Goal: Find specific fact: Find specific fact

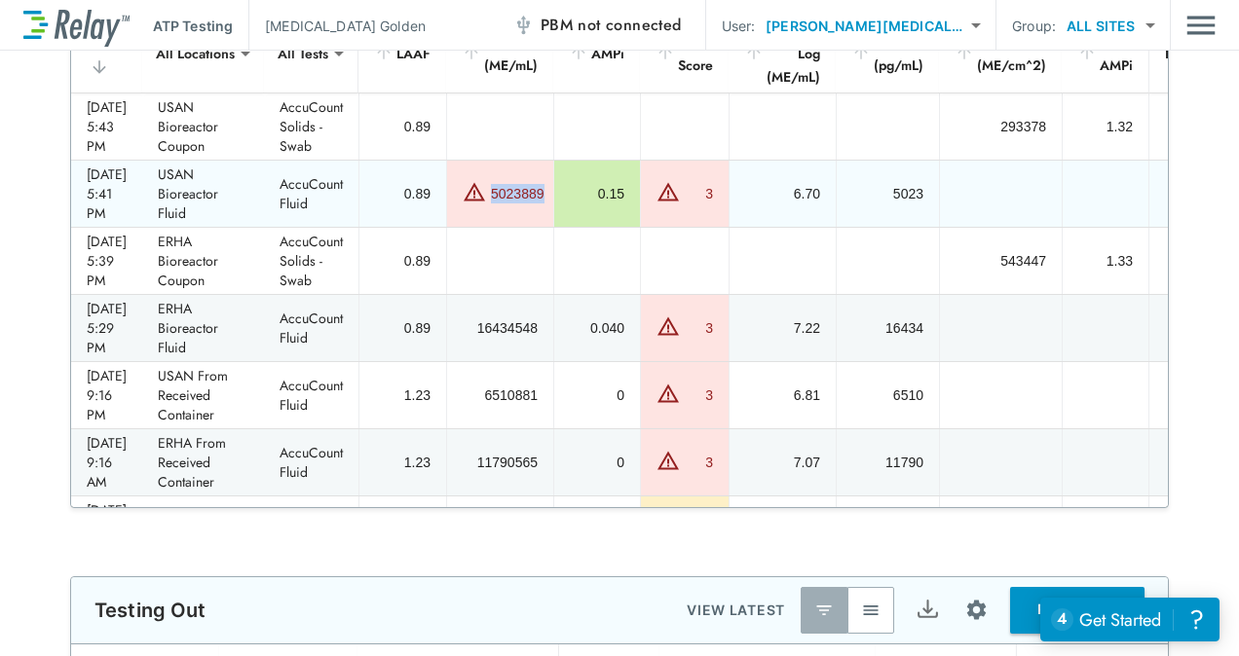
drag, startPoint x: 521, startPoint y: 189, endPoint x: 577, endPoint y: 189, distance: 56.5
click at [553, 189] on td "5023889" at bounding box center [499, 194] width 107 height 66
copy div "5023889"
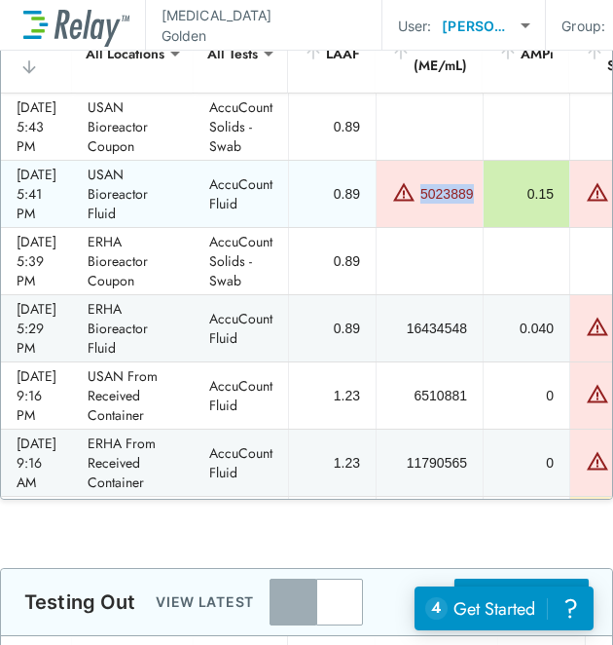
click at [467, 180] on div "5023889" at bounding box center [429, 194] width 75 height 28
click at [474, 188] on div "5023889" at bounding box center [448, 193] width 54 height 19
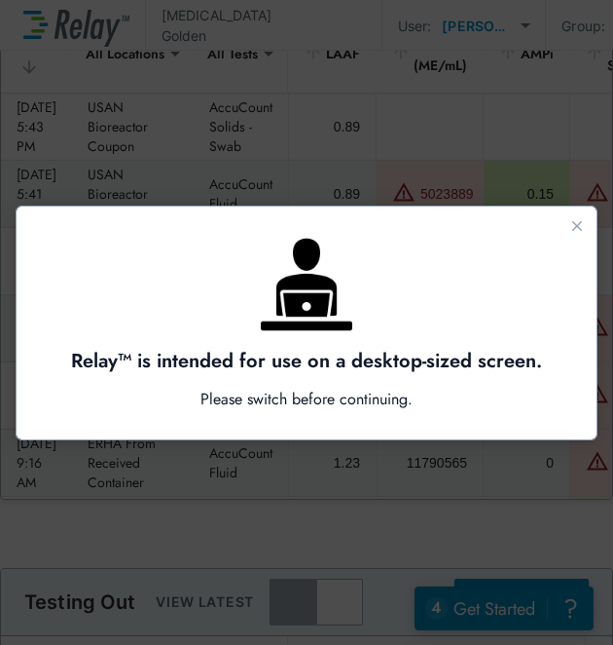
drag, startPoint x: 506, startPoint y: 190, endPoint x: 475, endPoint y: 190, distance: 31.2
click at [475, 190] on div at bounding box center [306, 322] width 613 height 645
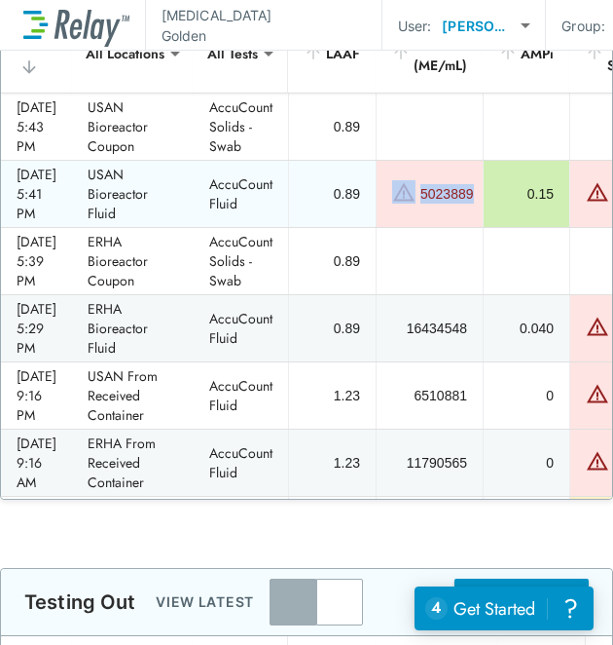
drag, startPoint x: 507, startPoint y: 193, endPoint x: 443, endPoint y: 194, distance: 64.3
click at [443, 194] on div "5023889" at bounding box center [429, 194] width 75 height 28
copy div "5023889"
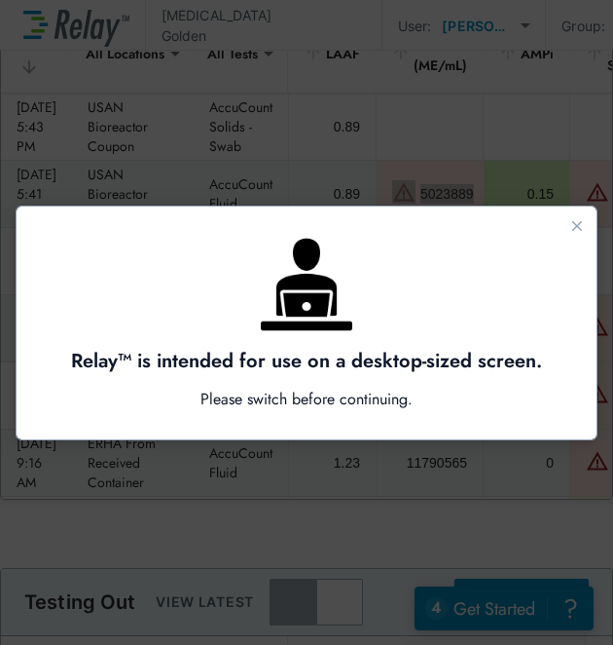
click at [502, 292] on div "Guide" at bounding box center [307, 284] width 522 height 97
click at [585, 224] on icon "Close guide" at bounding box center [578, 226] width 16 height 16
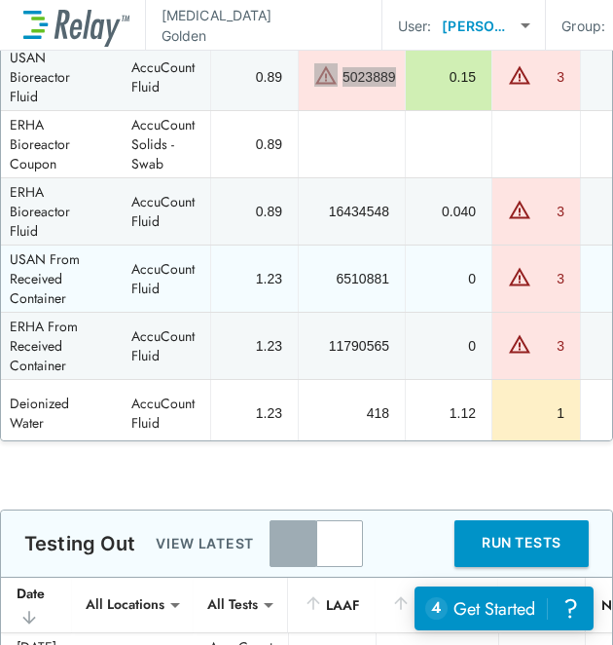
scroll to position [58, 71]
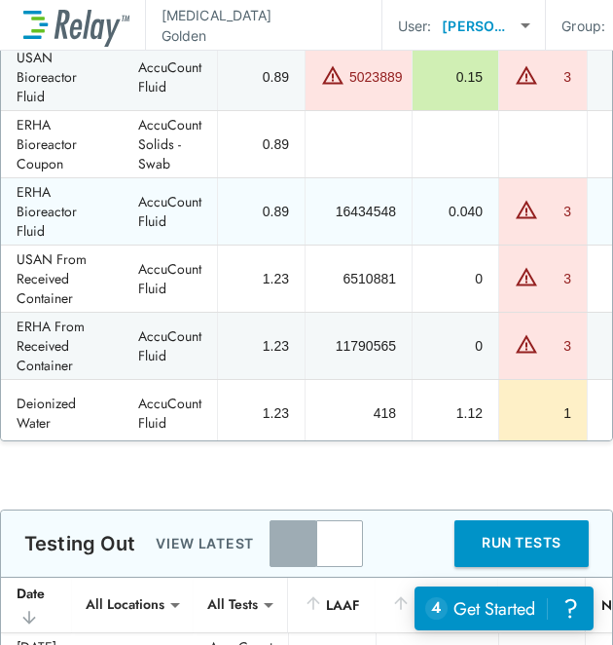
click at [393, 180] on td "16434548" at bounding box center [358, 211] width 107 height 66
drag, startPoint x: 366, startPoint y: 208, endPoint x: 444, endPoint y: 205, distance: 77.9
click at [412, 205] on td "16434548" at bounding box center [358, 211] width 107 height 66
copy div "16434548"
click at [412, 186] on td "16434548" at bounding box center [358, 211] width 107 height 66
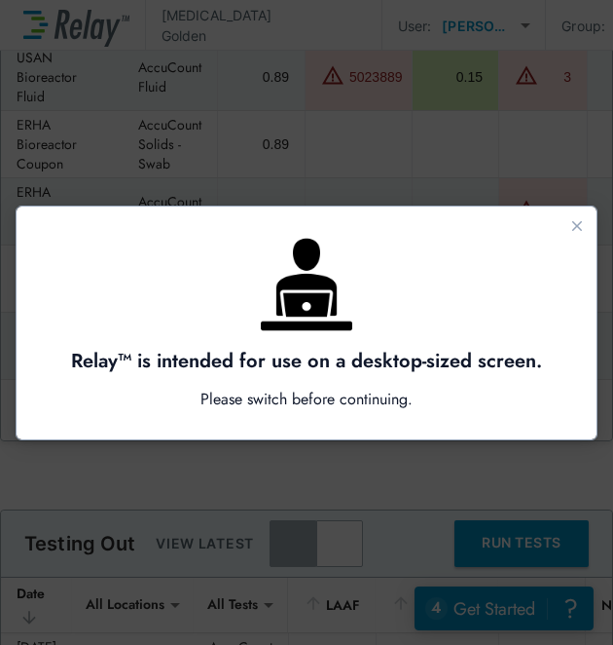
scroll to position [0, 0]
click at [406, 275] on div "Guide" at bounding box center [307, 284] width 522 height 97
click at [582, 228] on icon "Close guide" at bounding box center [578, 226] width 16 height 16
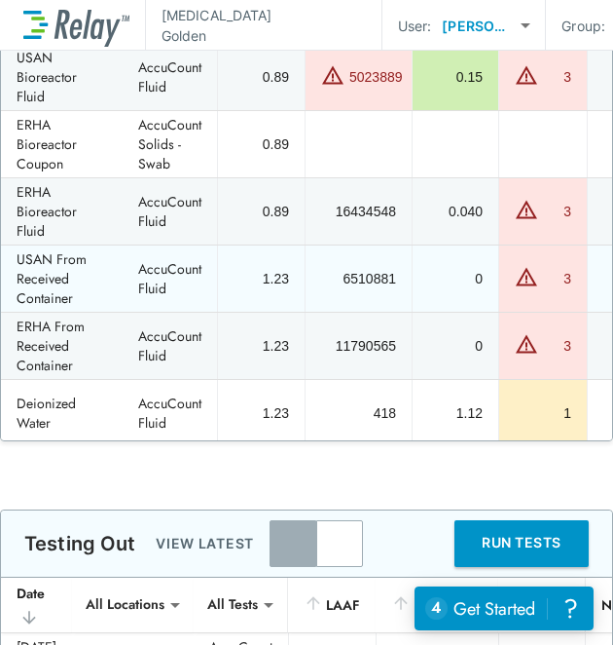
click at [396, 278] on div "6510881" at bounding box center [358, 278] width 75 height 19
drag, startPoint x: 434, startPoint y: 275, endPoint x: 376, endPoint y: 275, distance: 58.4
click at [376, 275] on td "6510881" at bounding box center [358, 278] width 107 height 66
copy div "6510881"
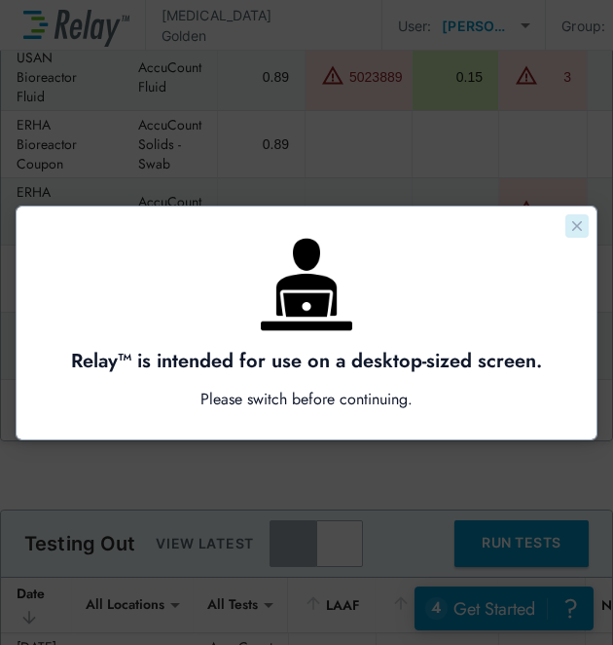
click at [580, 219] on icon "Close guide" at bounding box center [578, 226] width 16 height 16
click at [571, 219] on icon "Close guide" at bounding box center [578, 226] width 16 height 16
click at [573, 226] on icon "Close guide" at bounding box center [578, 226] width 16 height 16
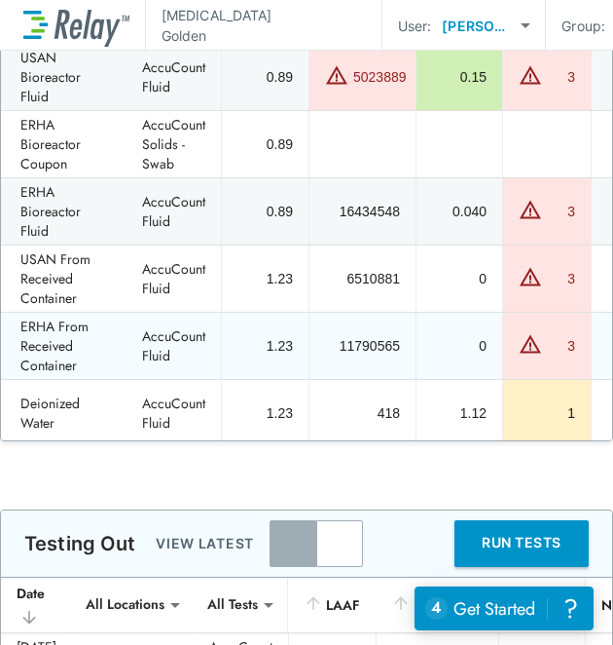
click at [309, 355] on td "1.23" at bounding box center [265, 346] width 88 height 66
drag, startPoint x: 378, startPoint y: 342, endPoint x: 448, endPoint y: 338, distance: 70.2
click at [416, 338] on td "11790565" at bounding box center [362, 346] width 107 height 66
copy div "11790565"
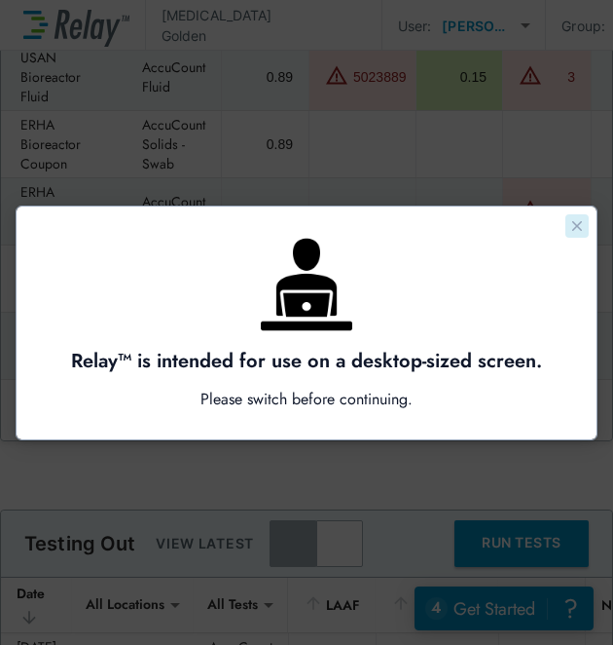
click at [582, 228] on icon "Close guide" at bounding box center [578, 226] width 16 height 16
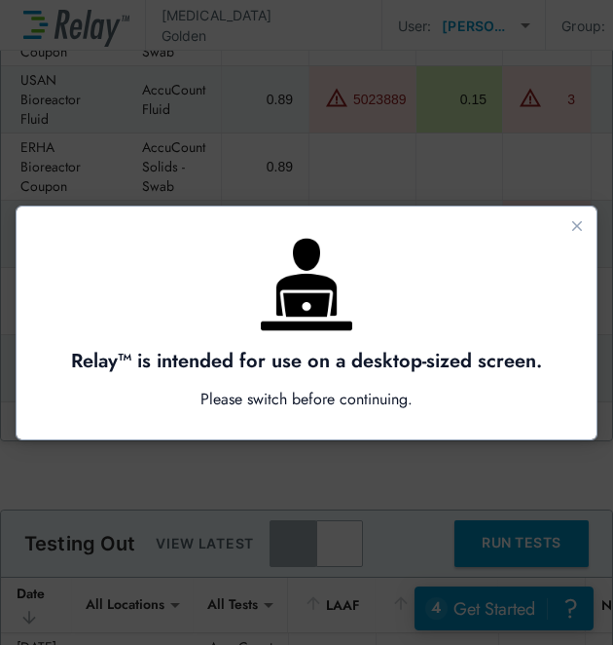
click at [547, 142] on div at bounding box center [306, 322] width 613 height 645
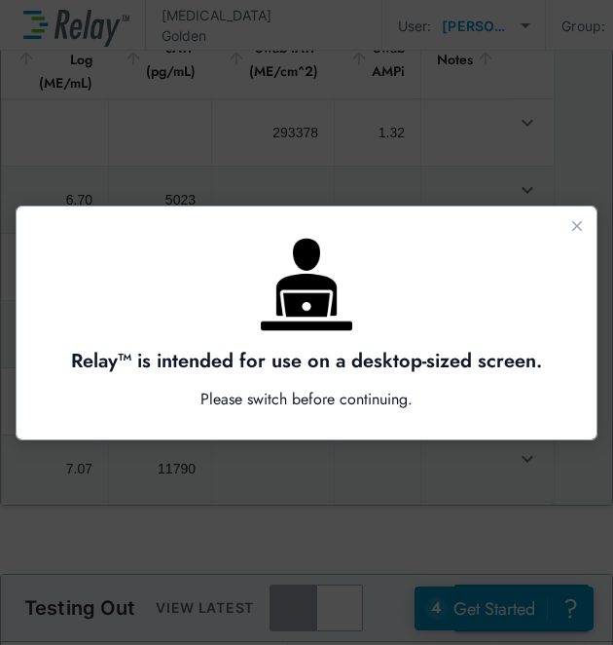
click at [594, 218] on div "Relay™ is intended for use on a desktop-sized screen. Please switch before cont…" at bounding box center [307, 322] width 580 height 233
click at [582, 219] on icon "Close guide" at bounding box center [578, 226] width 16 height 16
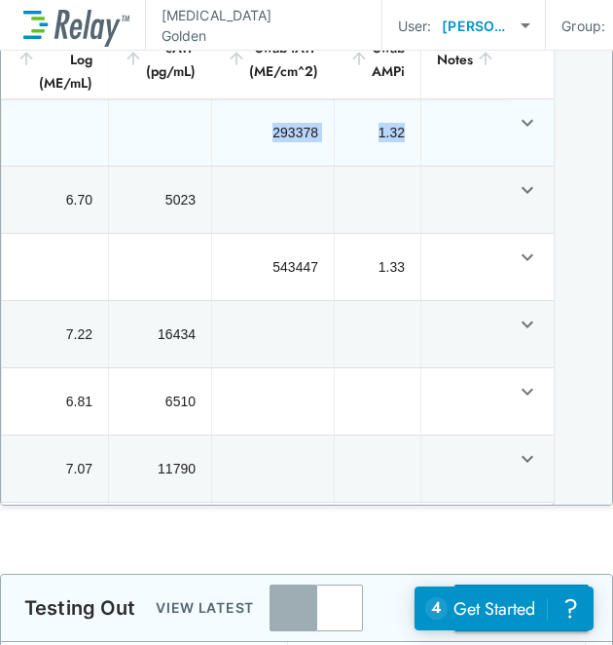
drag, startPoint x: 243, startPoint y: 134, endPoint x: 428, endPoint y: 133, distance: 185.0
copy tr "293378 1.32"
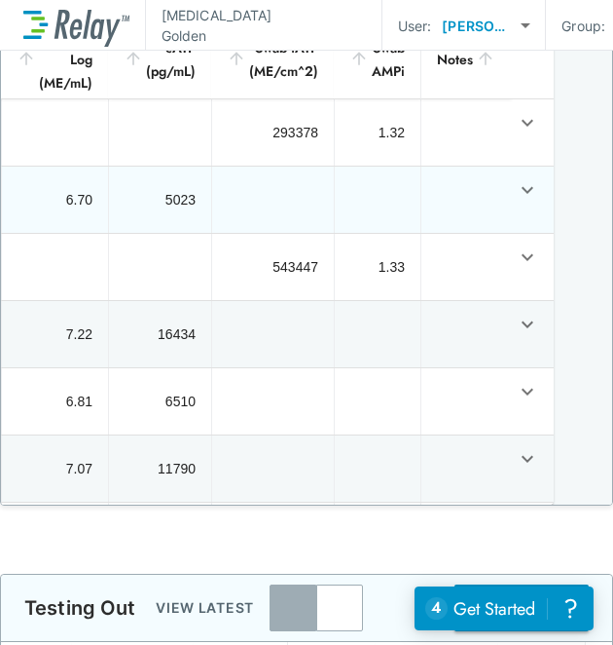
click at [421, 209] on td "sticky table" at bounding box center [466, 199] width 91 height 66
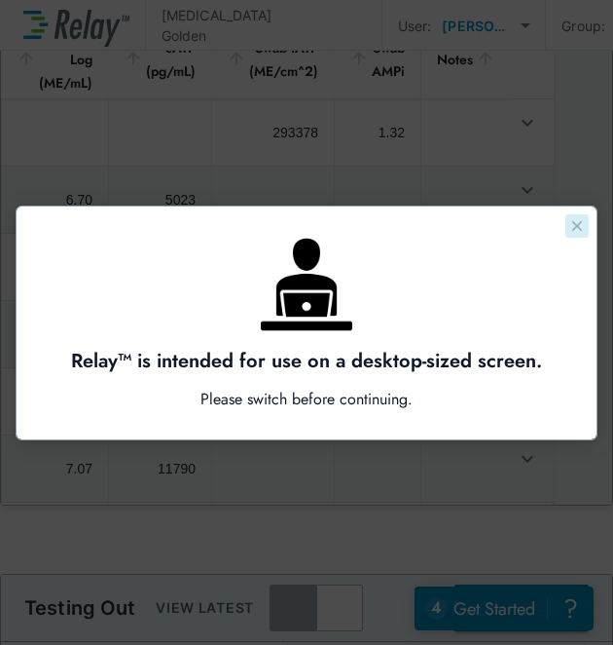
click at [573, 223] on icon "Close guide" at bounding box center [578, 226] width 16 height 16
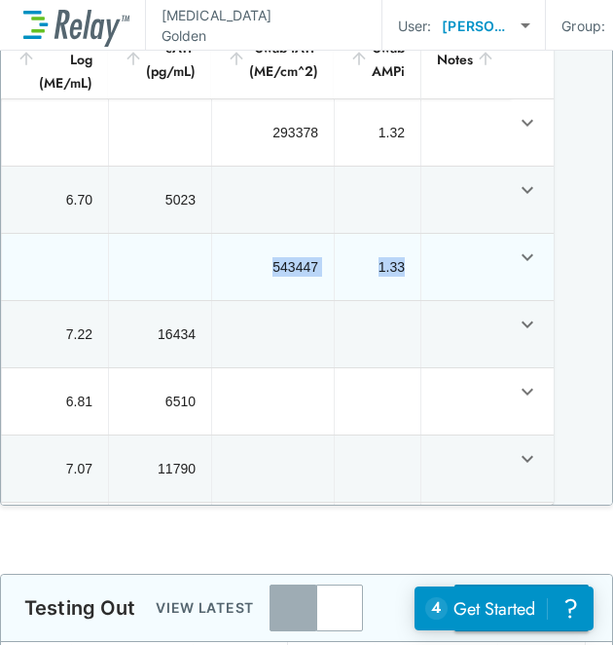
drag, startPoint x: 243, startPoint y: 265, endPoint x: 388, endPoint y: 257, distance: 144.3
copy tr "543447 1.33"
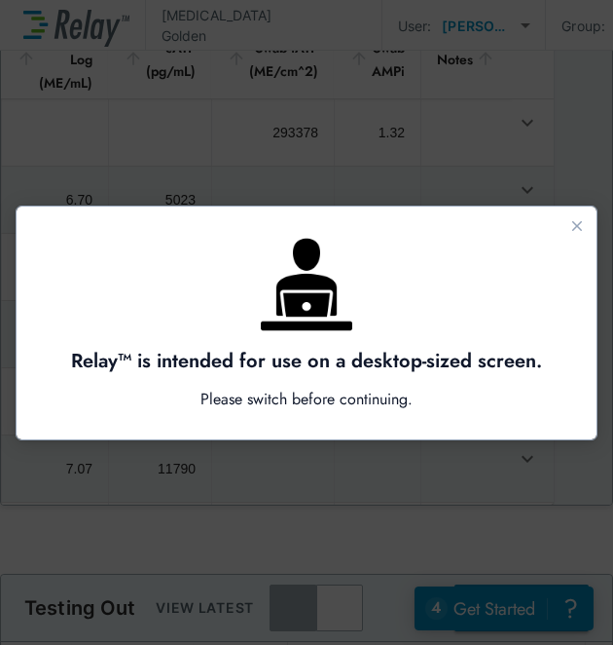
click at [220, 546] on div at bounding box center [306, 322] width 613 height 645
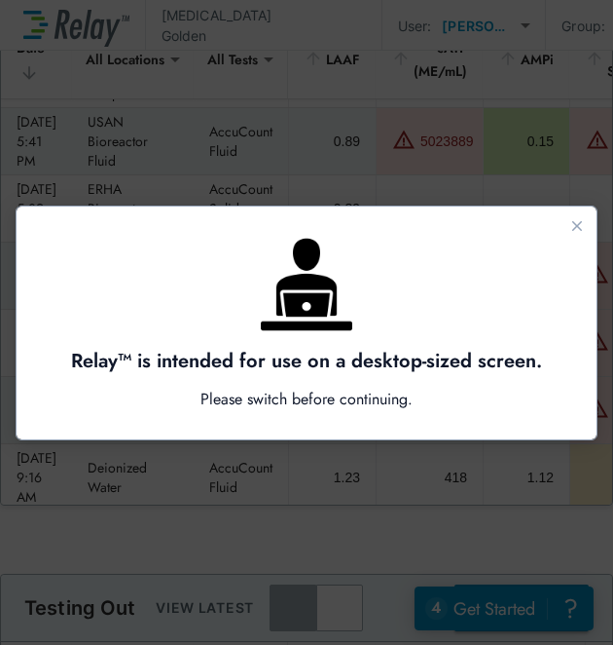
click at [452, 152] on div at bounding box center [306, 322] width 613 height 645
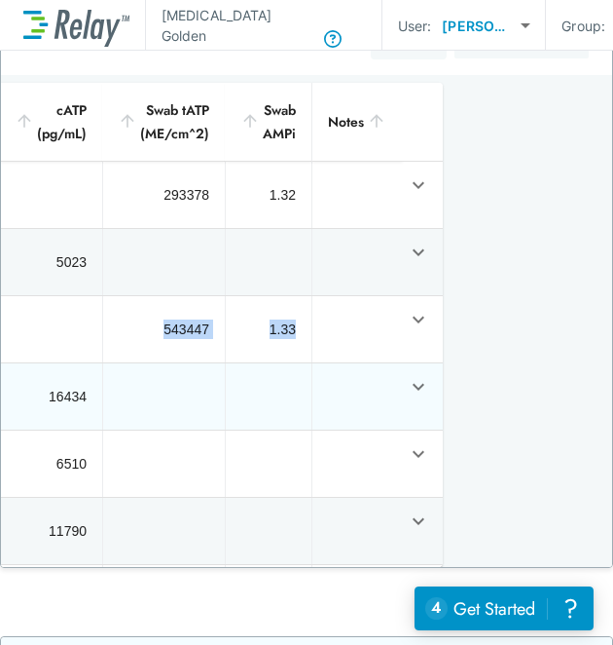
scroll to position [0, 182]
